Goal: Task Accomplishment & Management: Complete application form

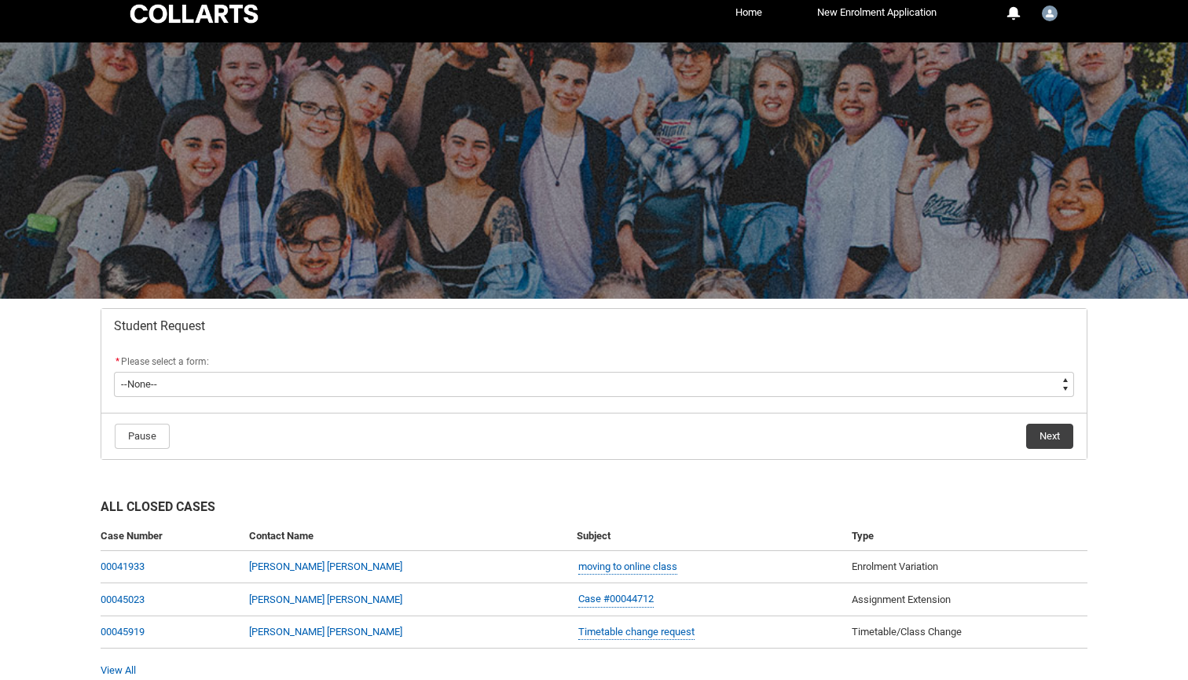
scroll to position [9, 0]
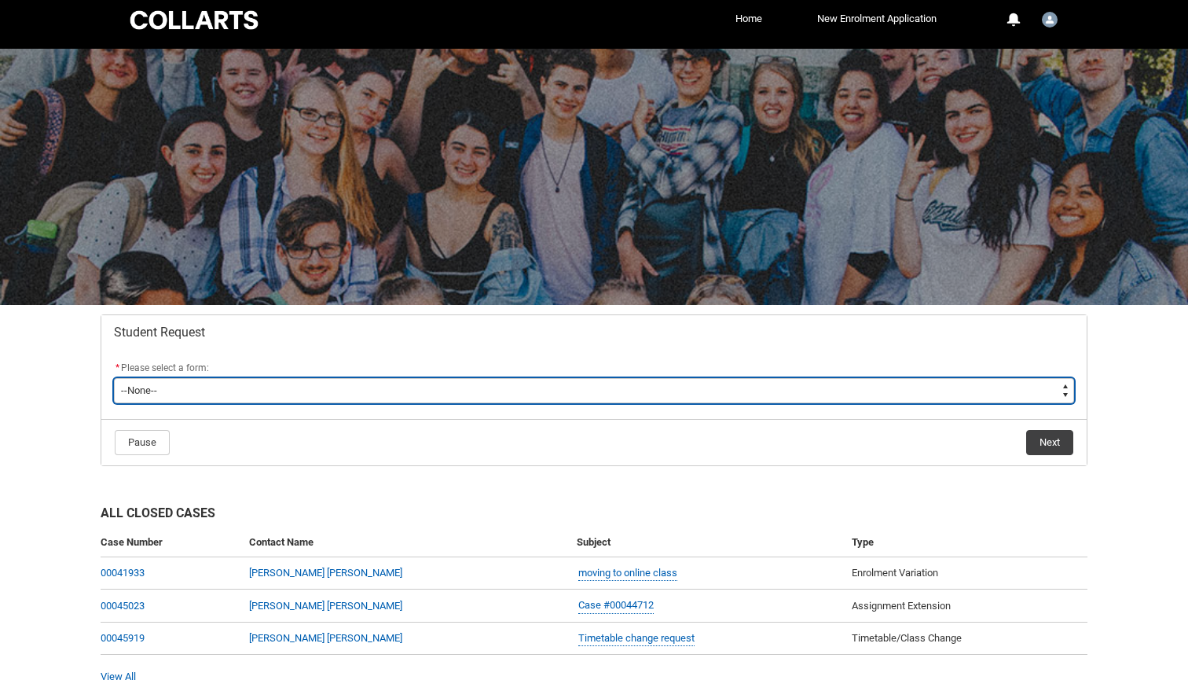
type lightning-select "Special_Consideration_Choice"
select select "Special_Consideration_Choice"
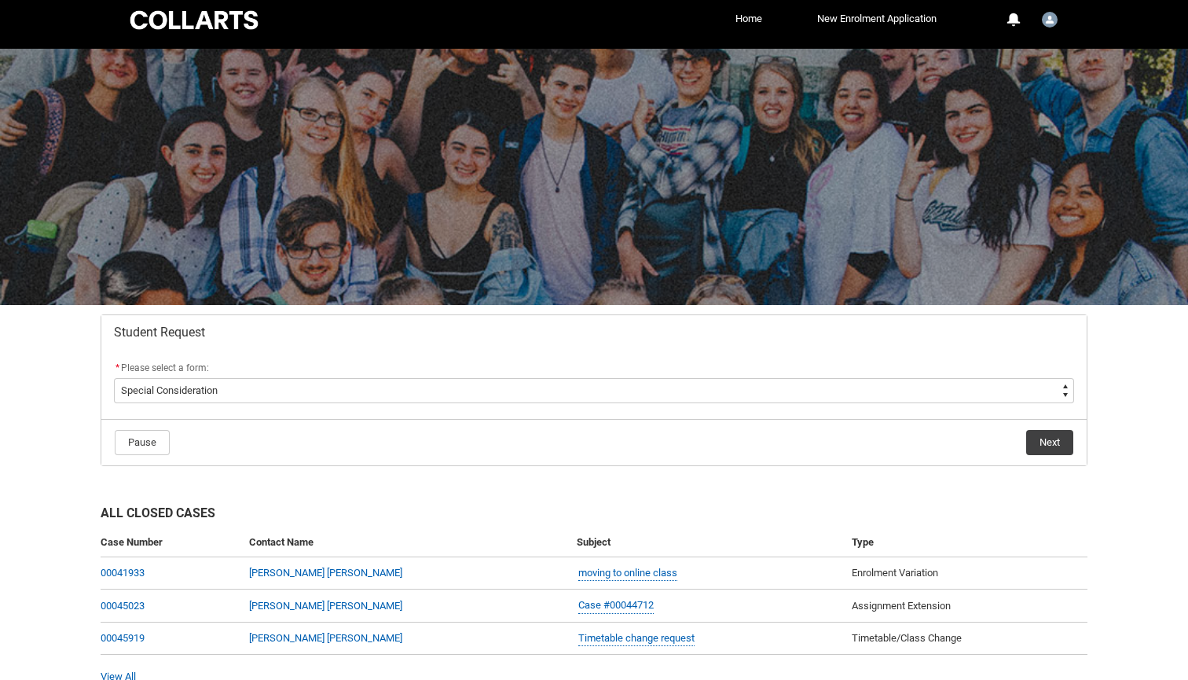
click at [1049, 446] on button "Next" at bounding box center [1049, 442] width 47 height 25
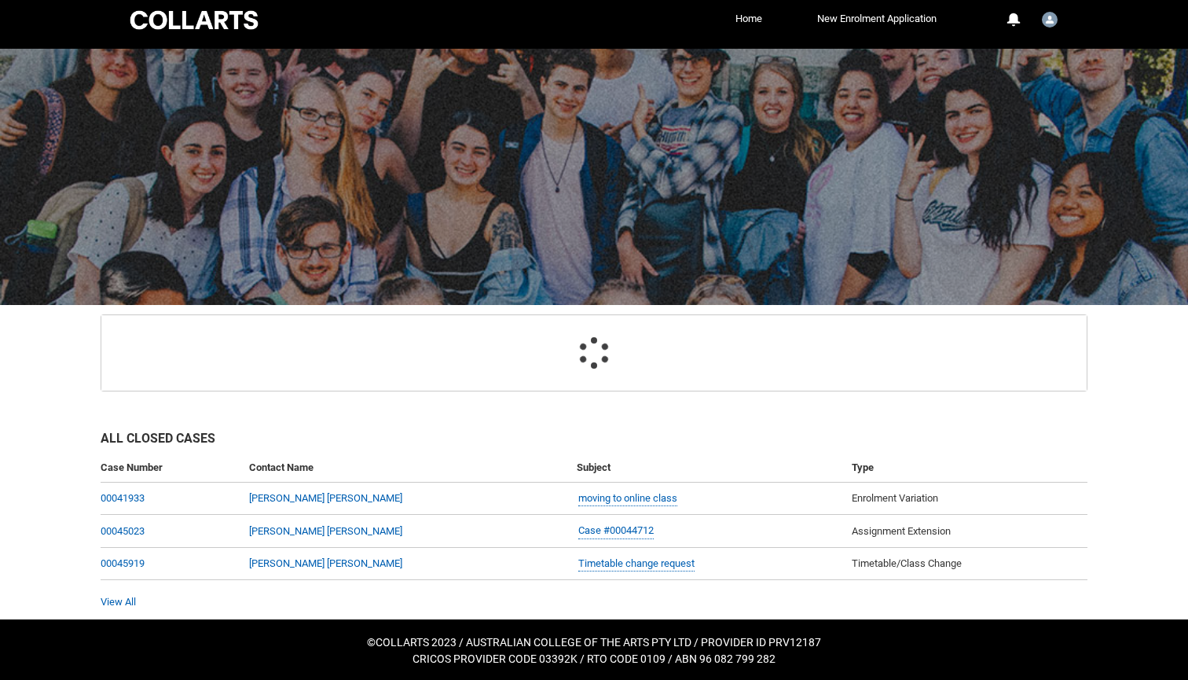
scroll to position [95, 0]
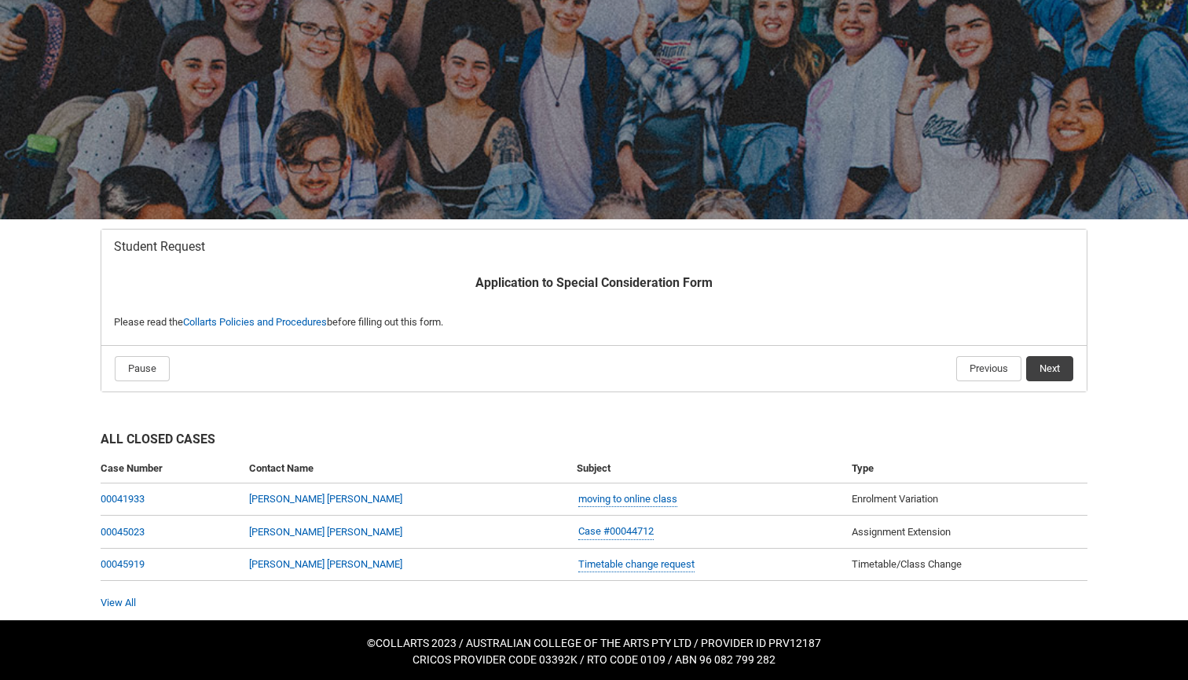
click at [1065, 380] on lightning-button "Next" at bounding box center [1049, 368] width 49 height 27
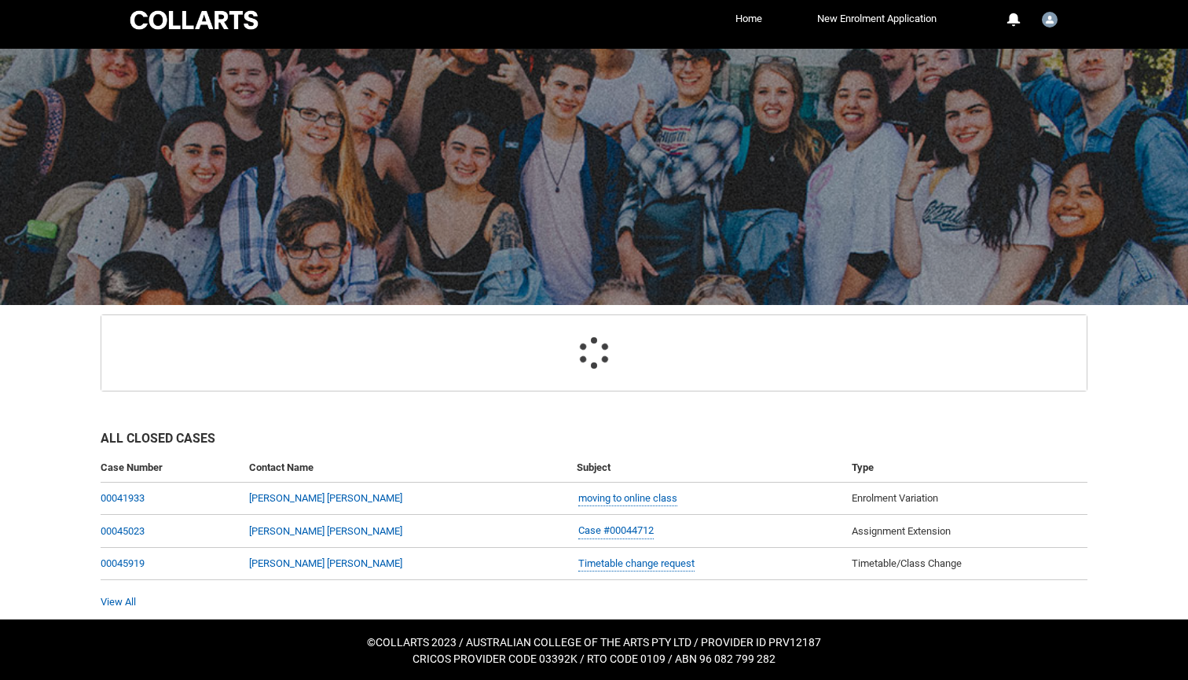
scroll to position [167, 0]
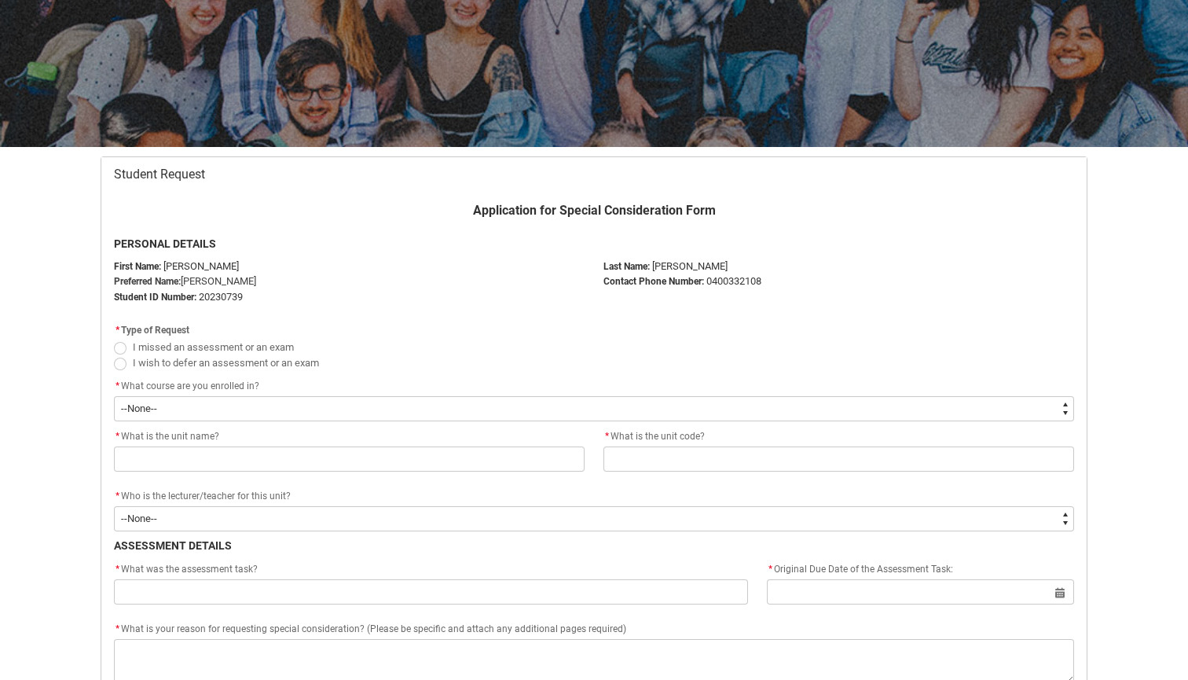
click at [123, 343] on span "Redu_Student_Request flow" at bounding box center [120, 348] width 13 height 13
click at [114, 339] on input "I missed an assessment or an exam" at bounding box center [113, 338] width 1 height 1
radio input "true"
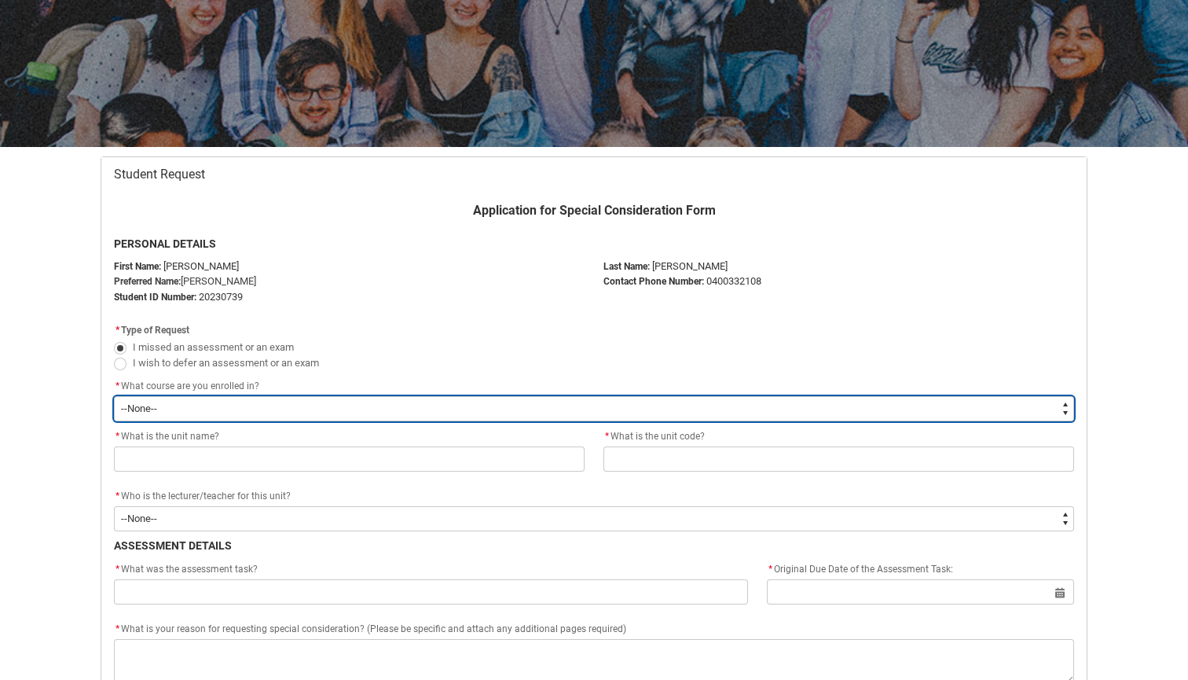
type lightning-select "recordPicklist_ProgramEnrollment.a0jOZ000003SaoPYAS"
select select "recordPicklist_ProgramEnrollment.a0jOZ000003SaoPYAS"
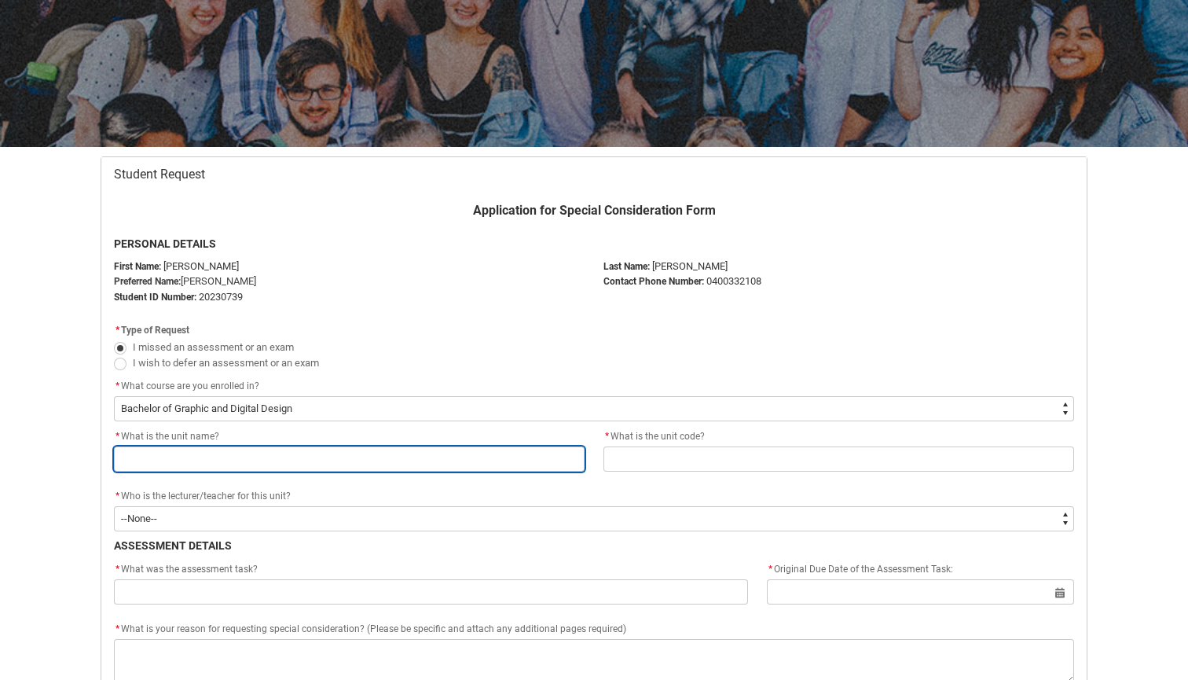
click at [170, 456] on input "Redu_Student_Request flow" at bounding box center [349, 458] width 471 height 25
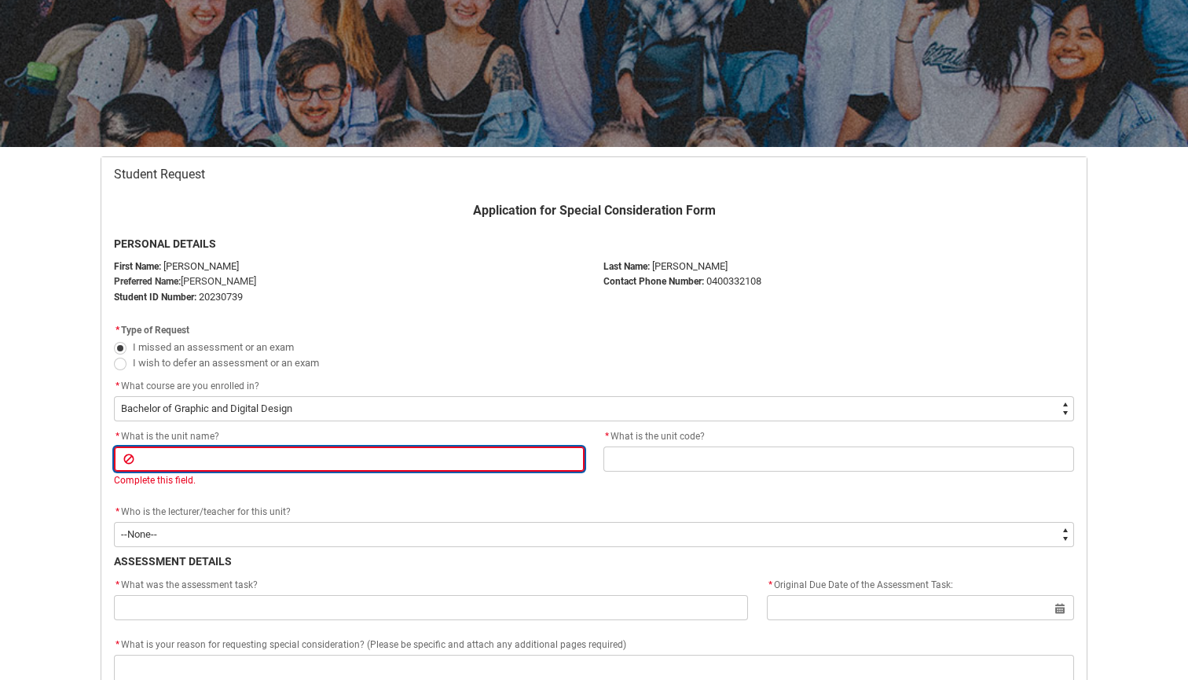
paste input "Human Centred Design"
type lightning-primitive-input-simple "Human Centred Design"
type input "Human Centred Design"
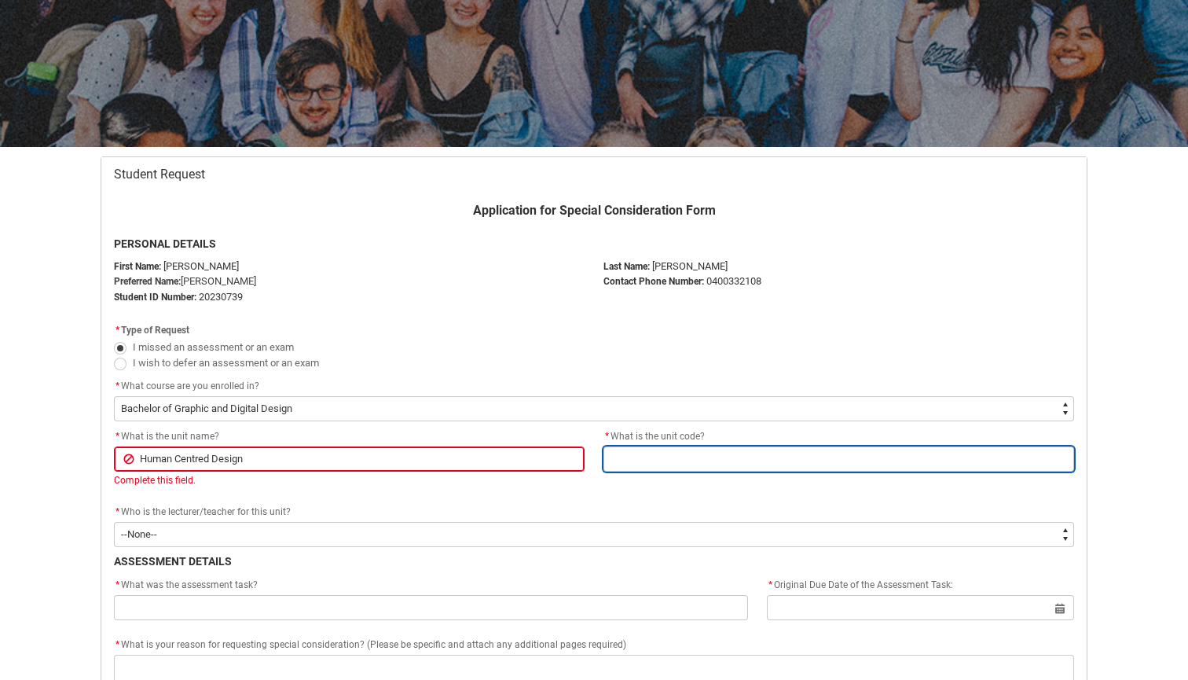
click at [625, 460] on input "Redu_Student_Request flow" at bounding box center [838, 458] width 471 height 25
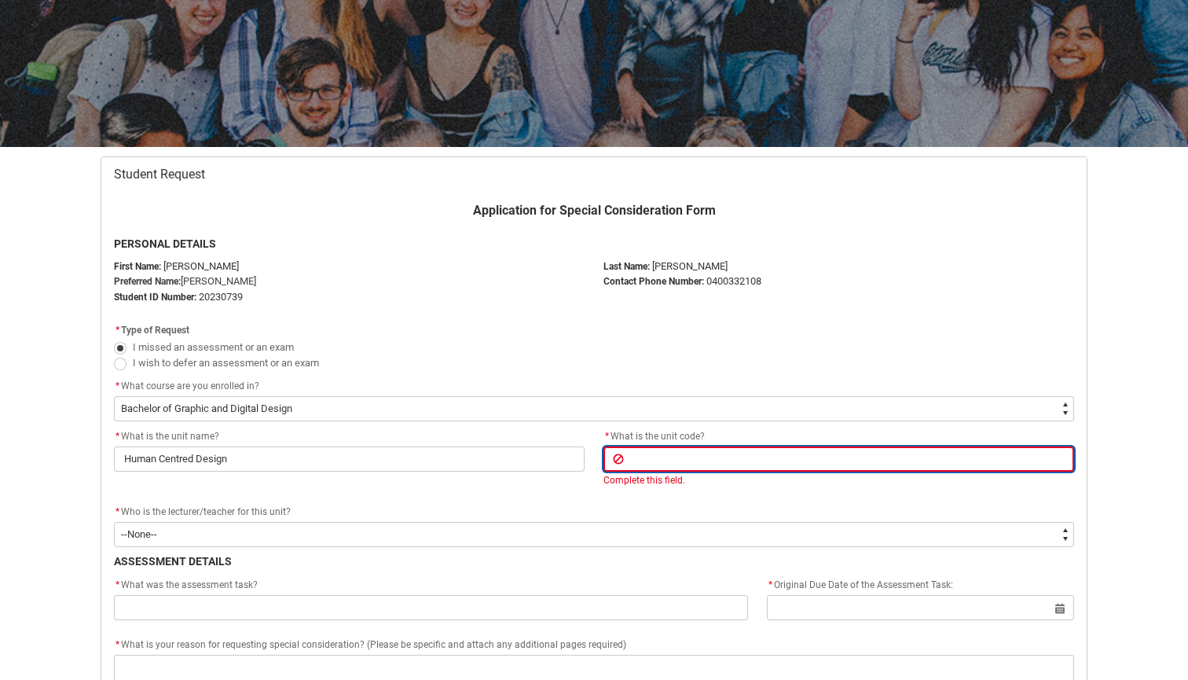
paste input "GDDHCDS"
type lightning-primitive-input-simple "GDDHCDS"
type input "GDDHCDS"
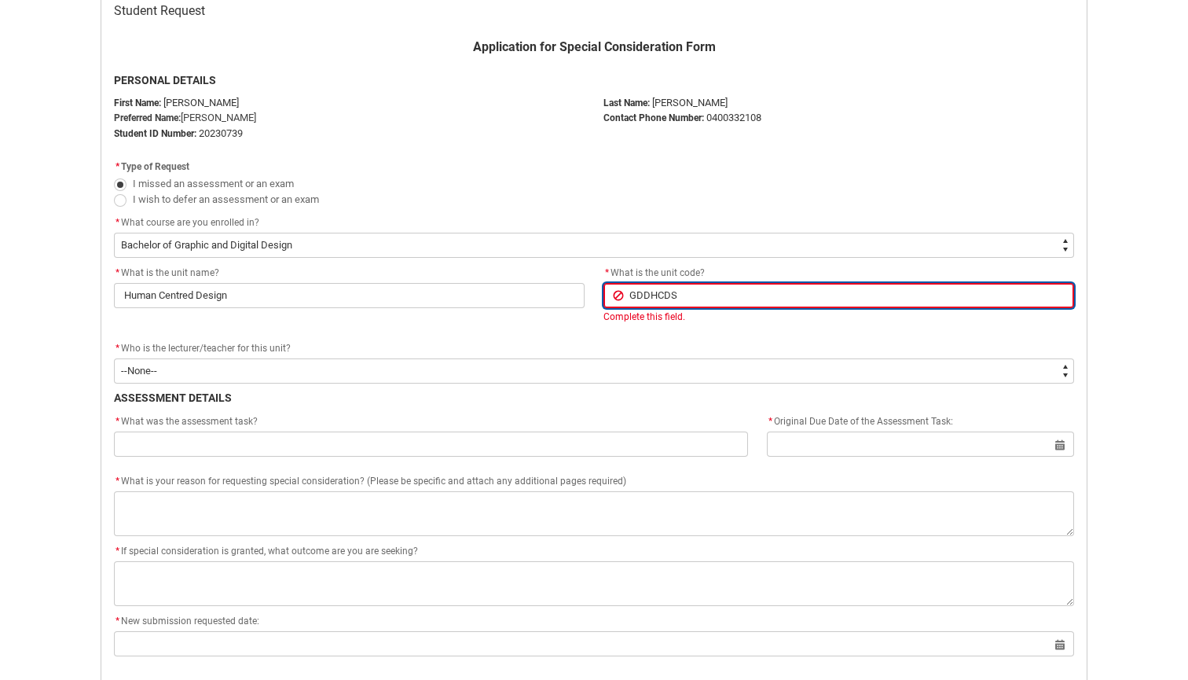
scroll to position [348, 0]
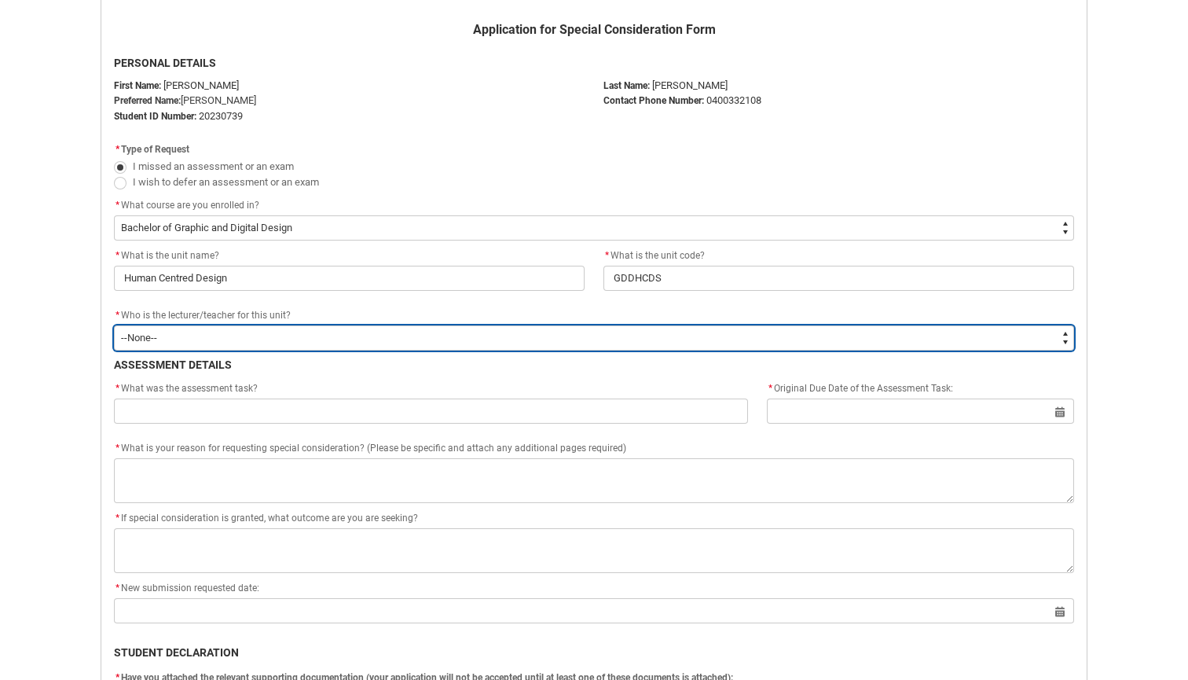
type lightning-select "Faculty_NamefromAtoM.003I7000001wsHGIAY"
select select "Faculty_NamefromAtoM.003I7000001wsHGIAY"
